Goal: Navigation & Orientation: Find specific page/section

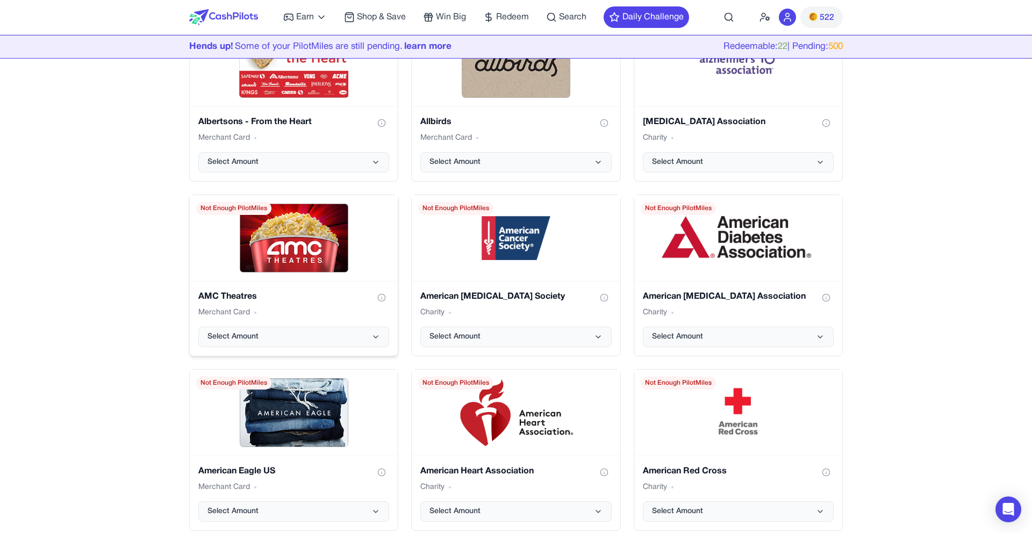
scroll to position [1480, 0]
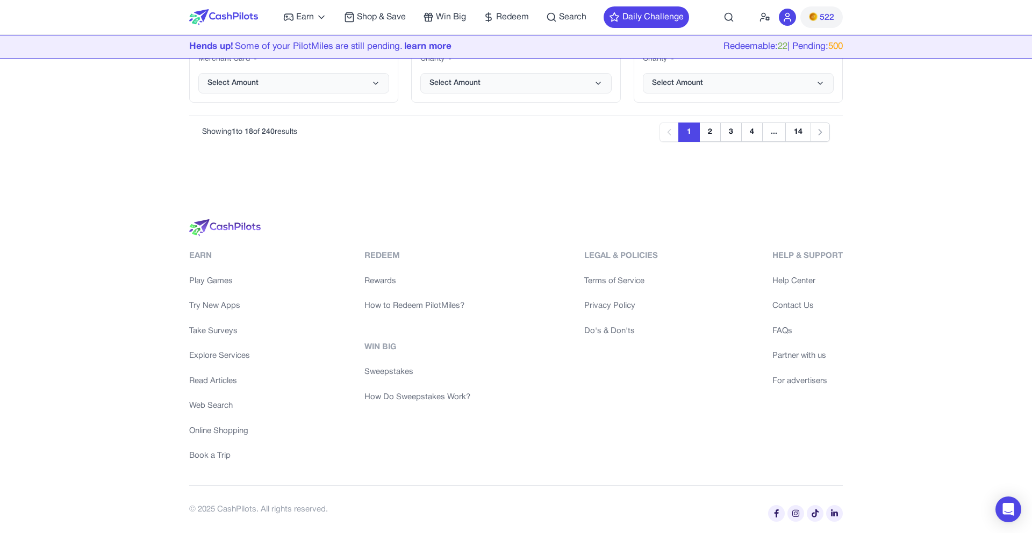
click at [395, 395] on link "How Do Sweepstakes Work?" at bounding box center [418, 397] width 106 height 12
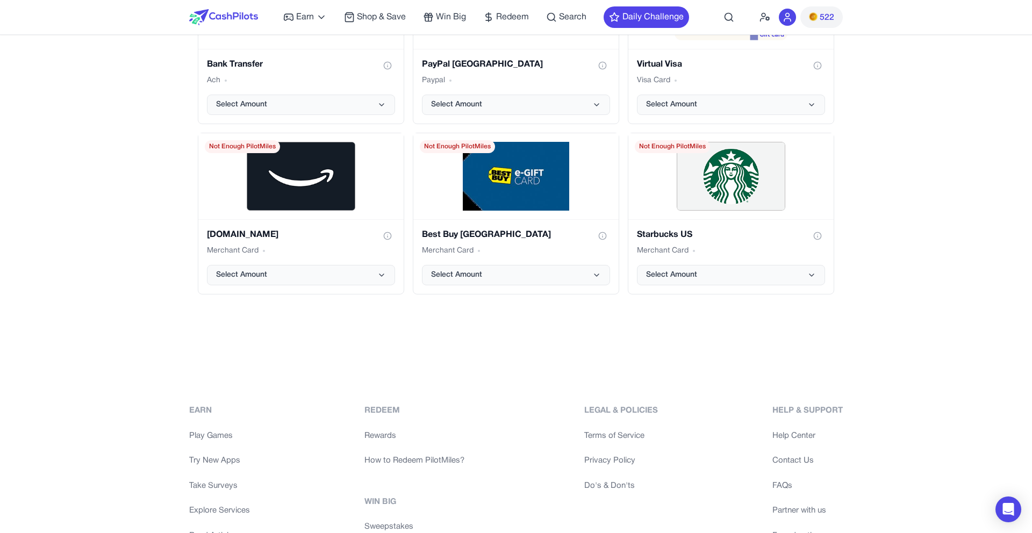
scroll to position [2017, 0]
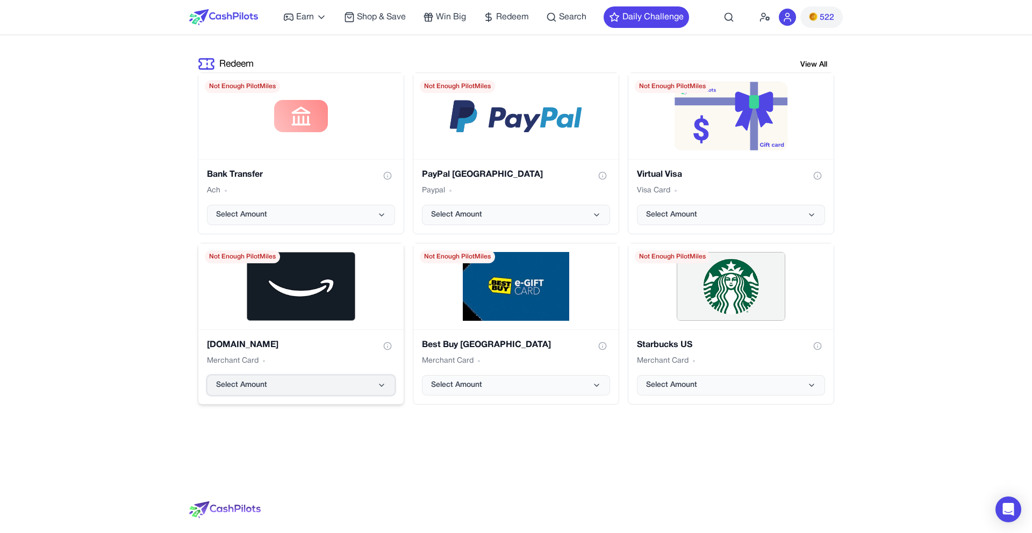
click at [293, 378] on button "Select Amount" at bounding box center [301, 385] width 188 height 20
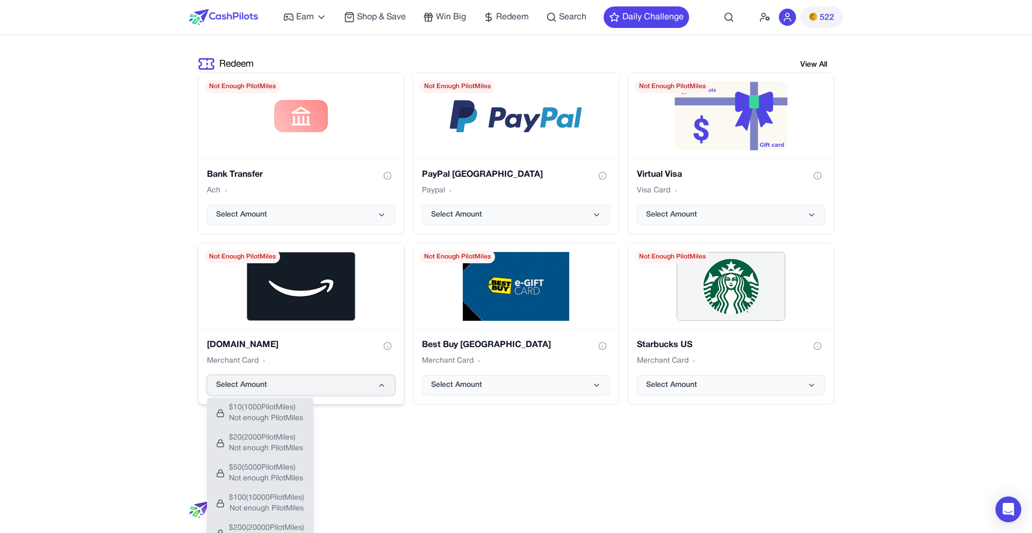
scroll to position [2015, 0]
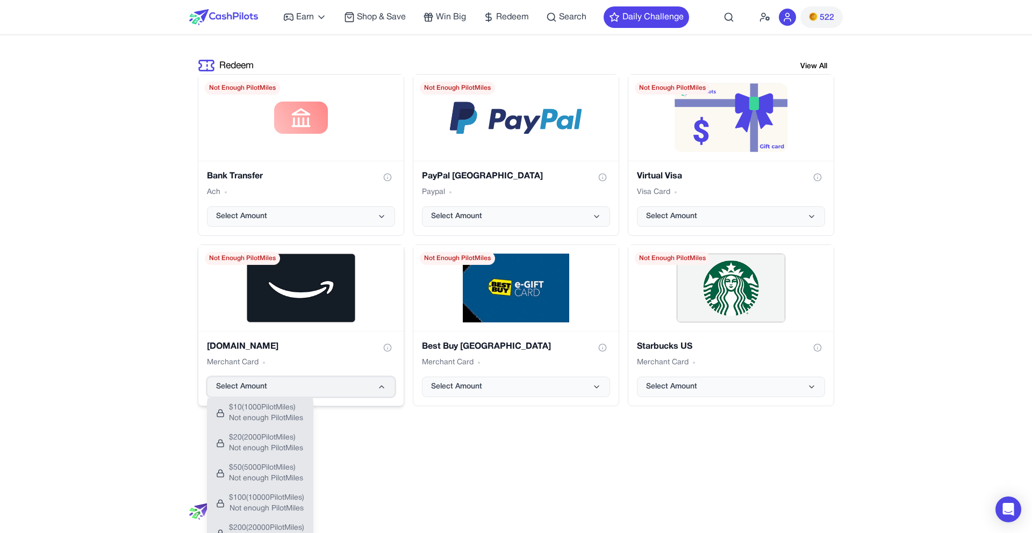
click at [293, 378] on button "Select Amount" at bounding box center [301, 387] width 188 height 20
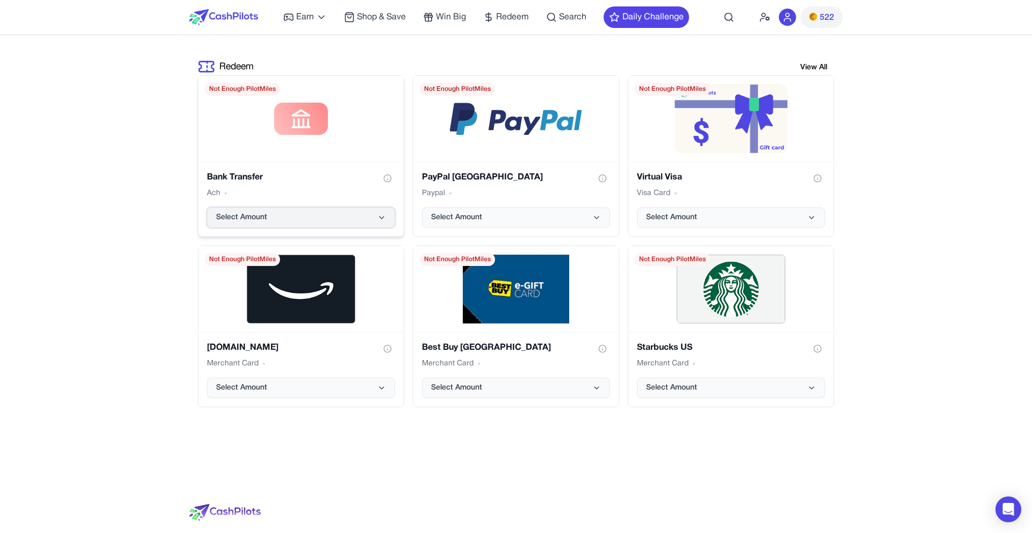
click at [274, 210] on button "Select Amount" at bounding box center [301, 218] width 188 height 20
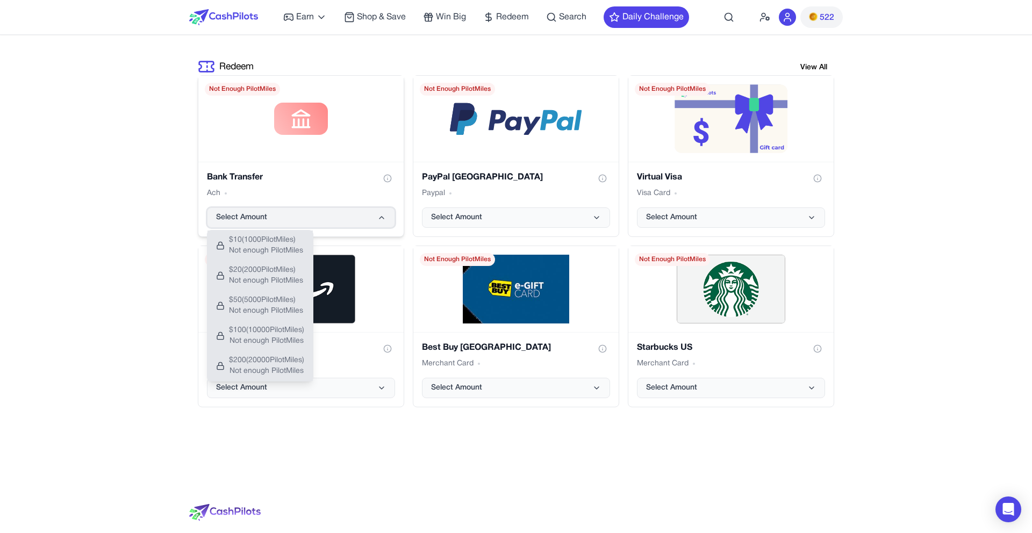
click at [274, 210] on button "Select Amount" at bounding box center [301, 218] width 188 height 20
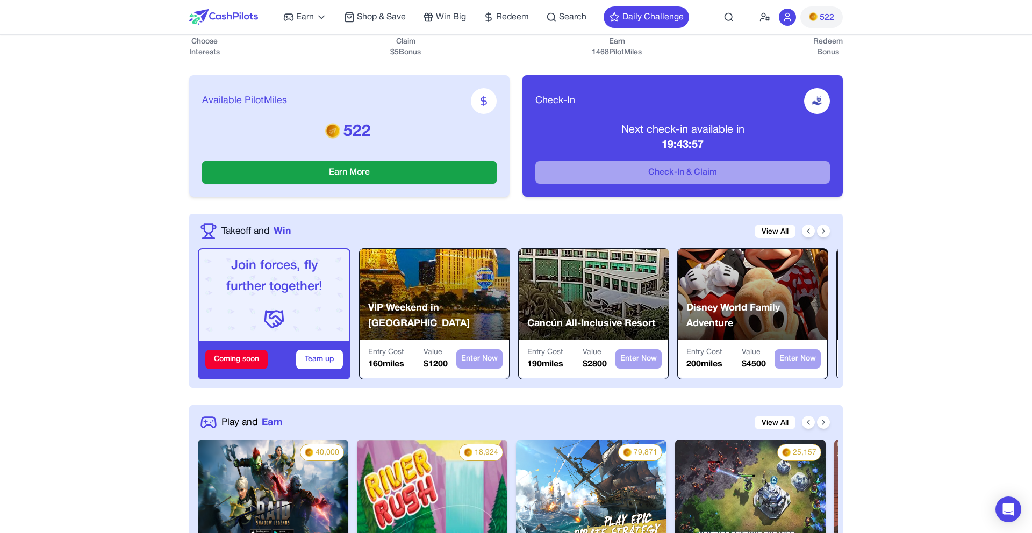
scroll to position [0, 0]
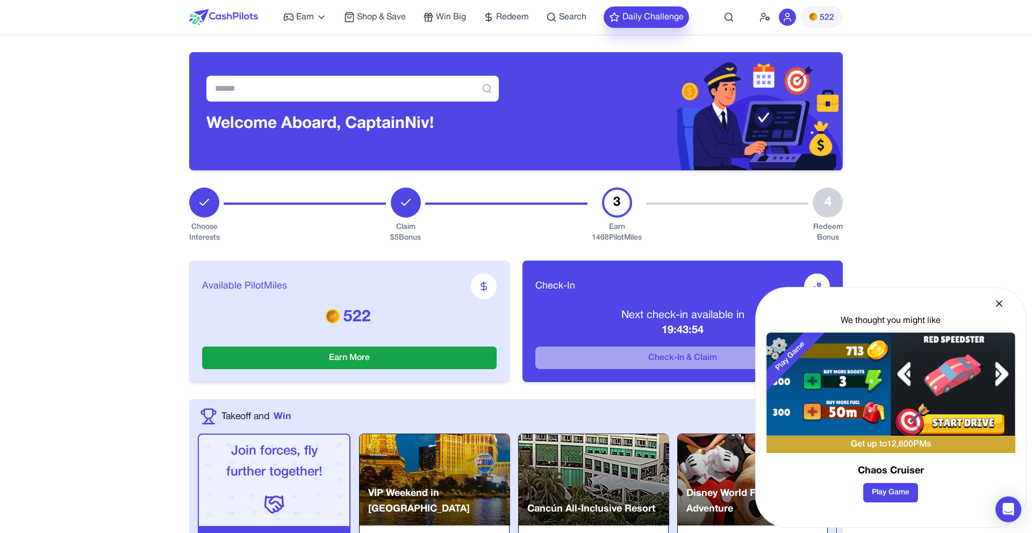
click at [638, 12] on button "Daily Challenge" at bounding box center [646, 17] width 85 height 22
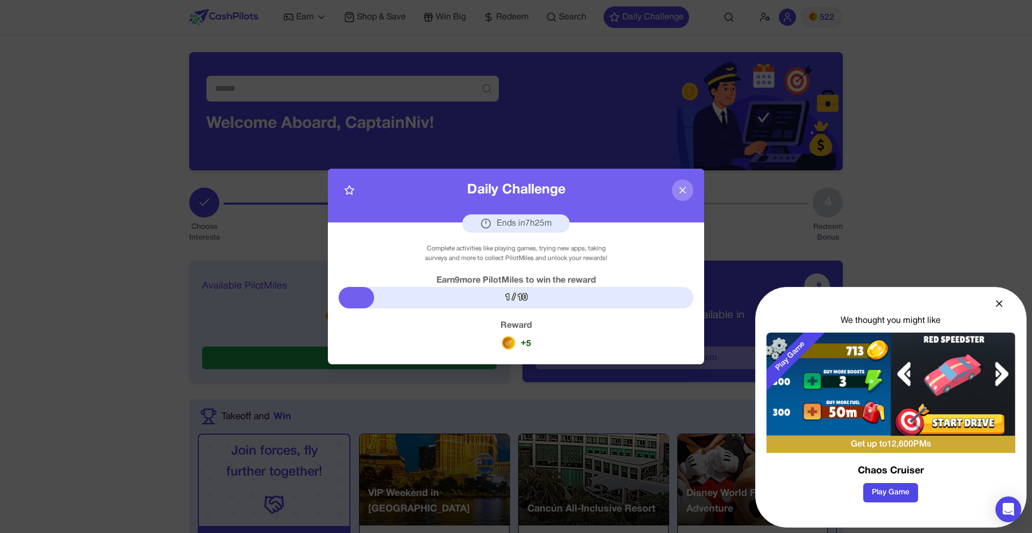
click at [680, 198] on button at bounding box center [683, 191] width 22 height 22
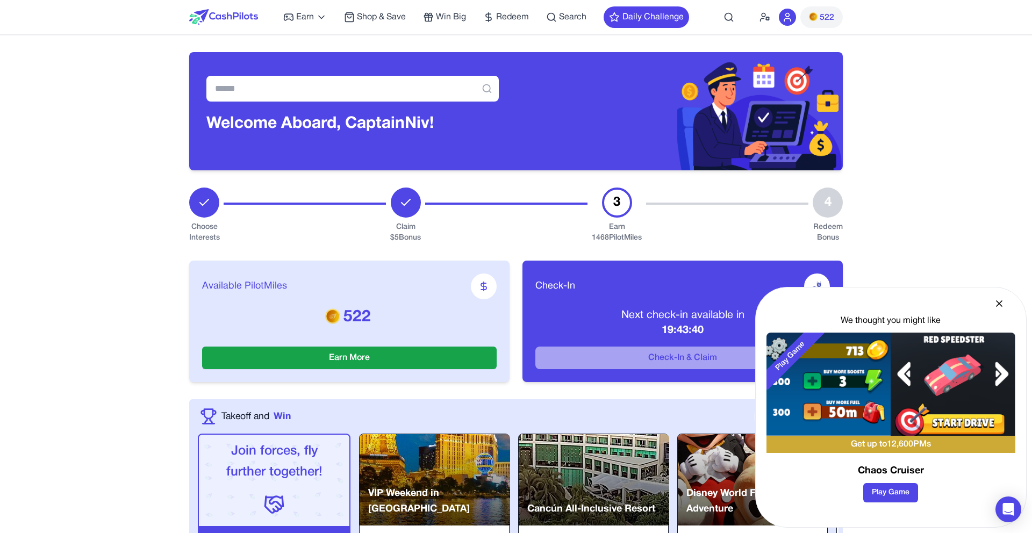
click at [1000, 304] on icon at bounding box center [999, 303] width 5 height 5
